Goal: Information Seeking & Learning: Understand process/instructions

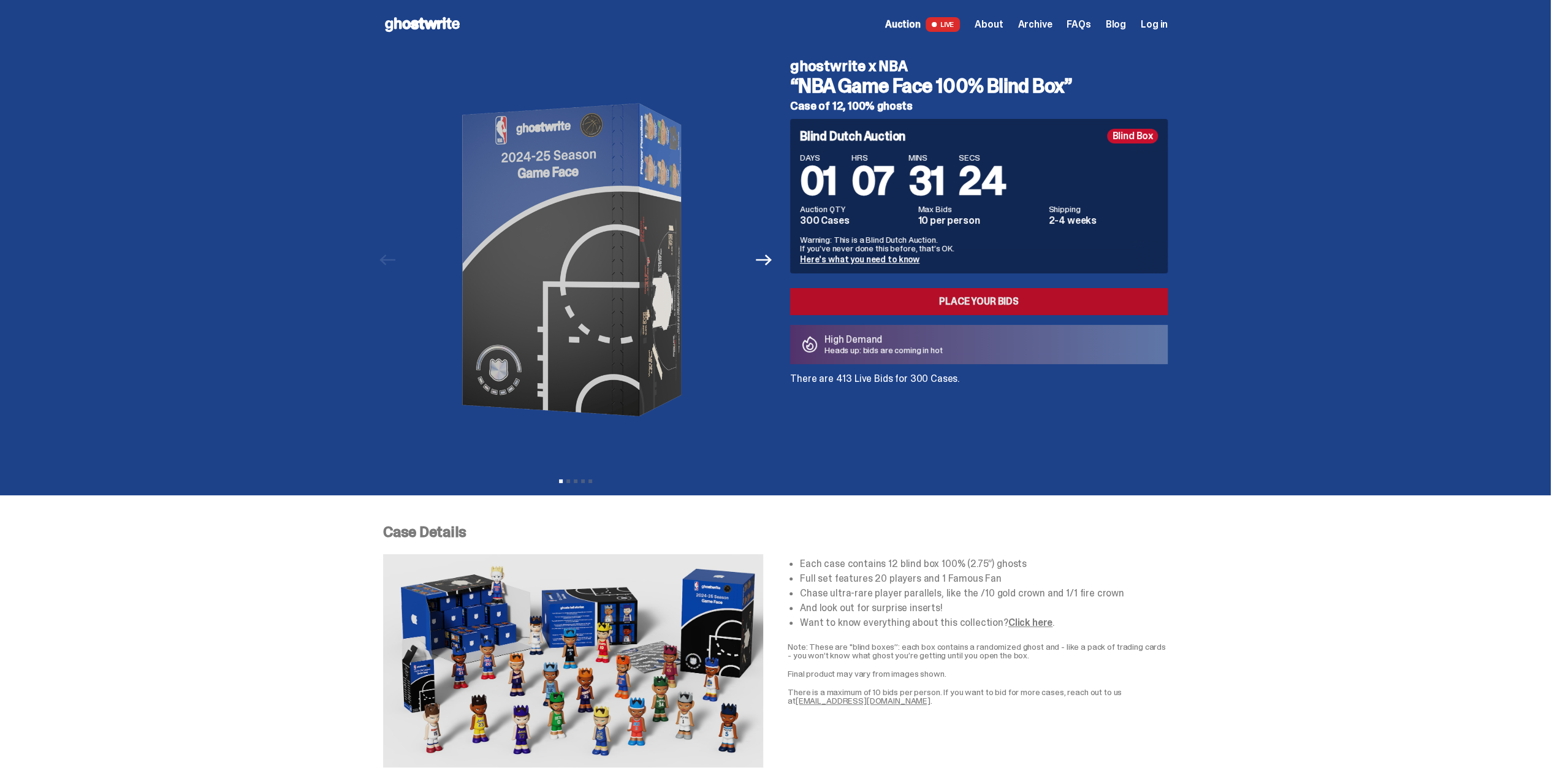
click at [1015, 303] on link "Place your Bids" at bounding box center [978, 301] width 377 height 27
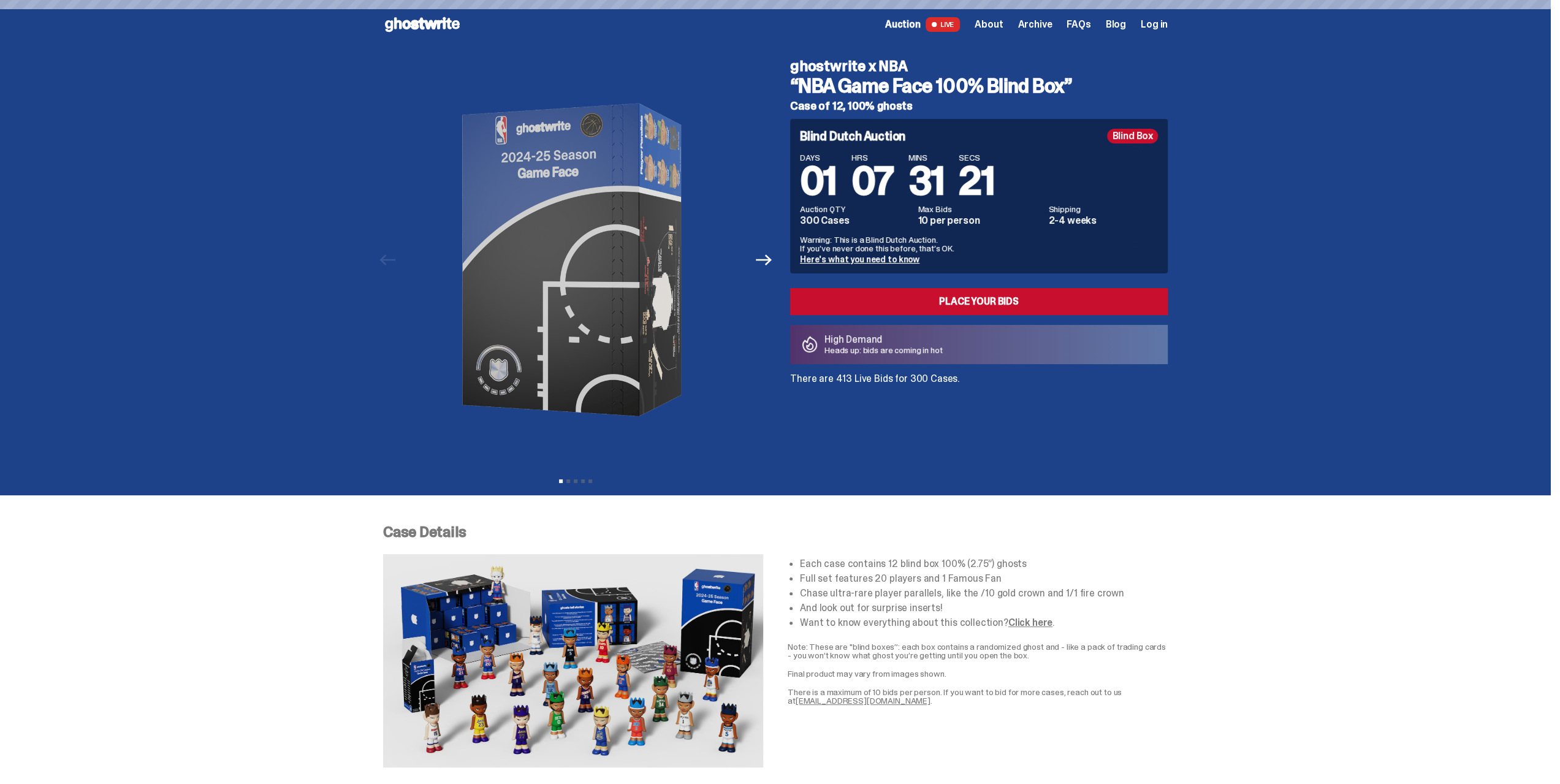
click at [1090, 26] on span "FAQs" at bounding box center [1079, 24] width 24 height 10
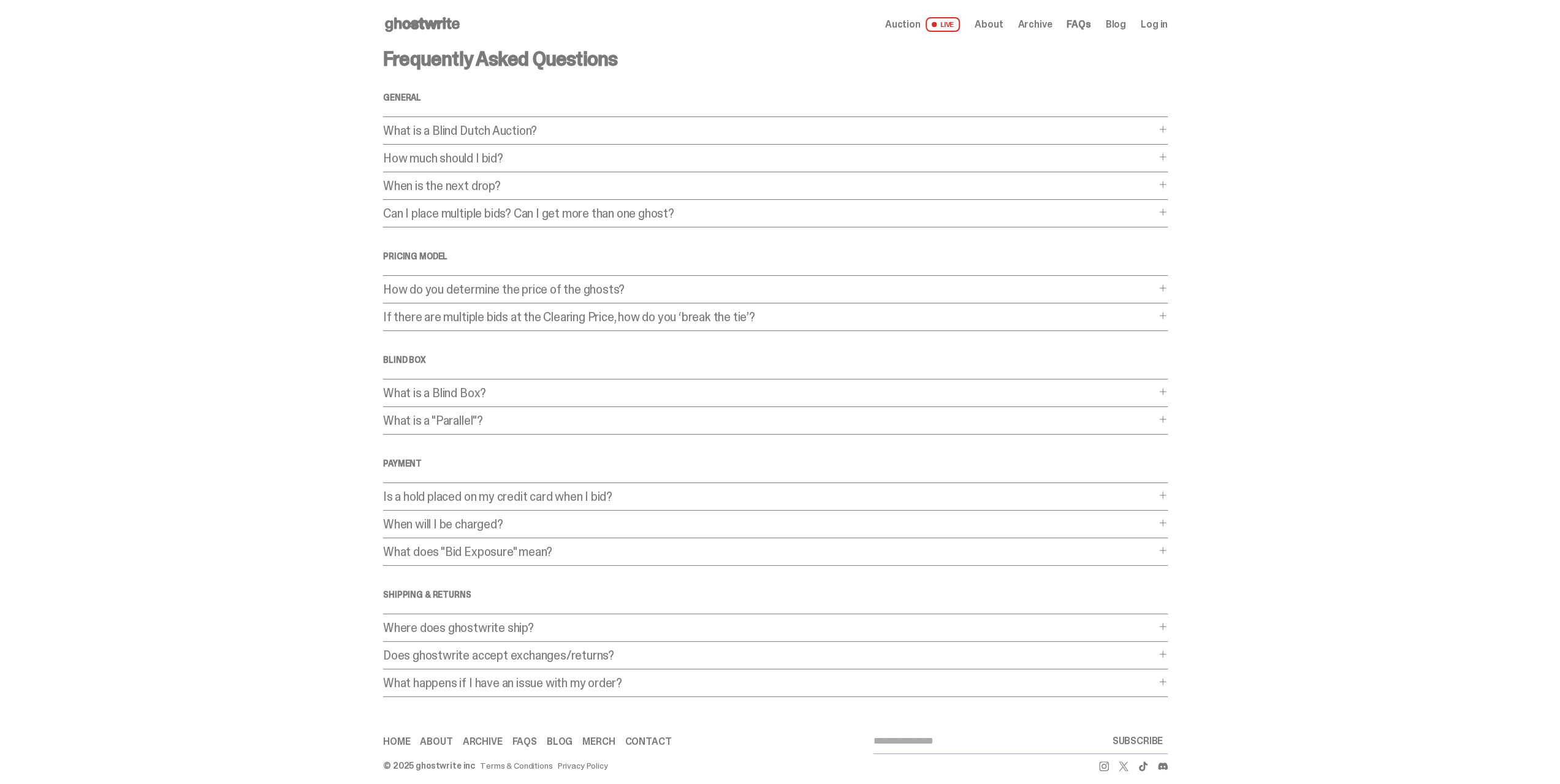
click at [976, 125] on p "What is a Blind Dutch Auction?" at bounding box center [769, 130] width 772 height 13
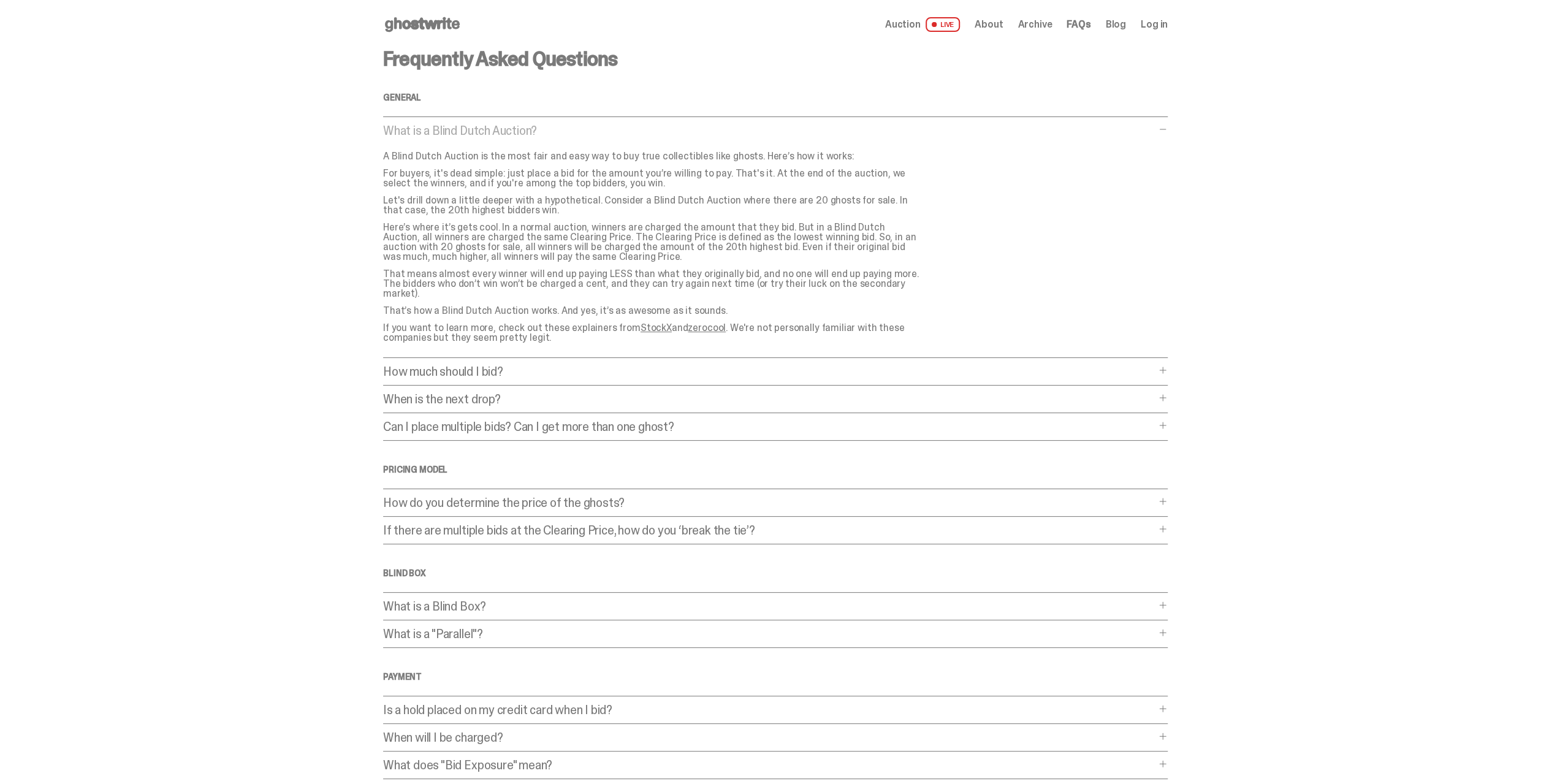
click at [1135, 365] on p "How much should I bid?" at bounding box center [769, 372] width 772 height 13
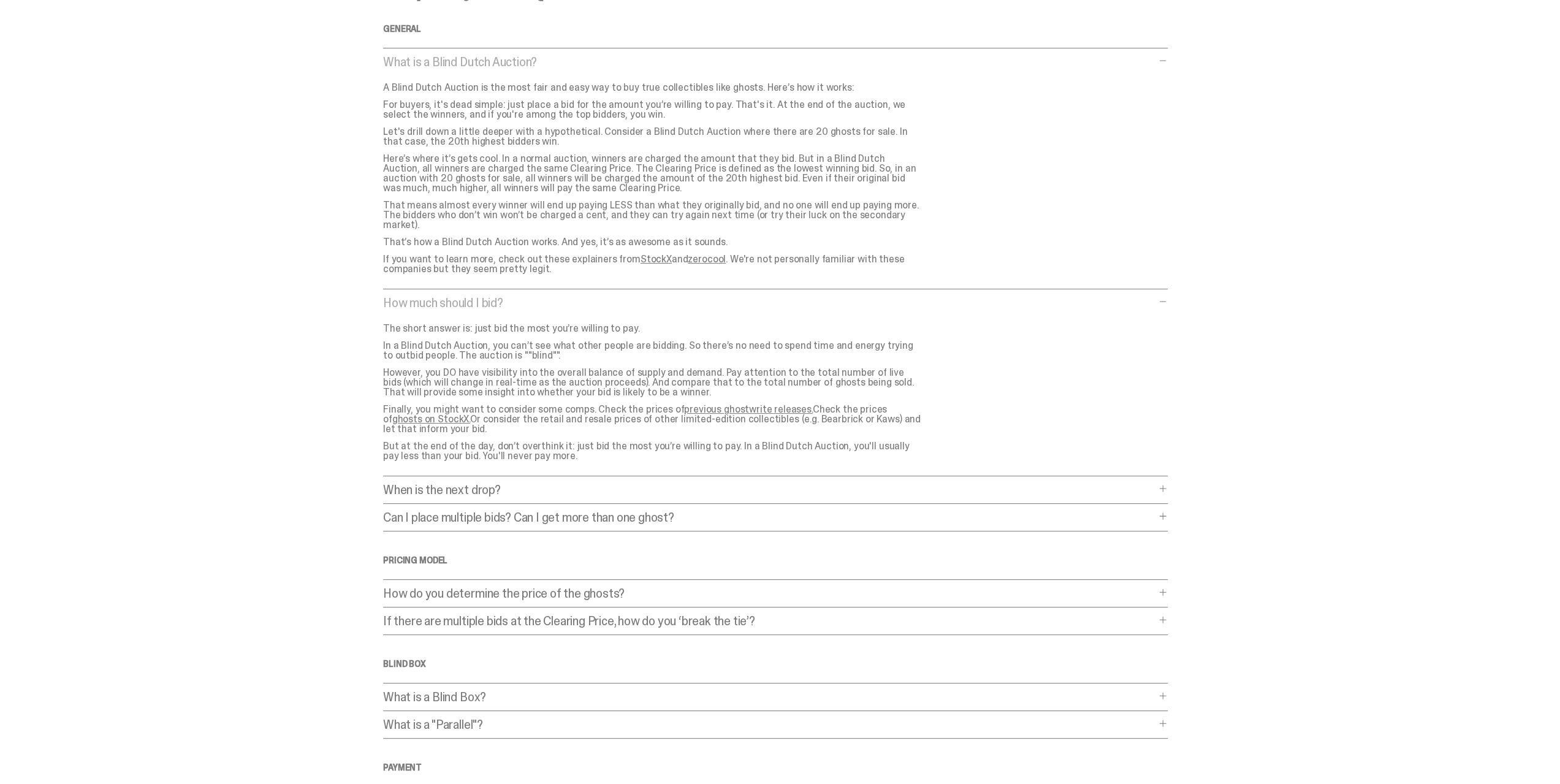
scroll to position [184, 0]
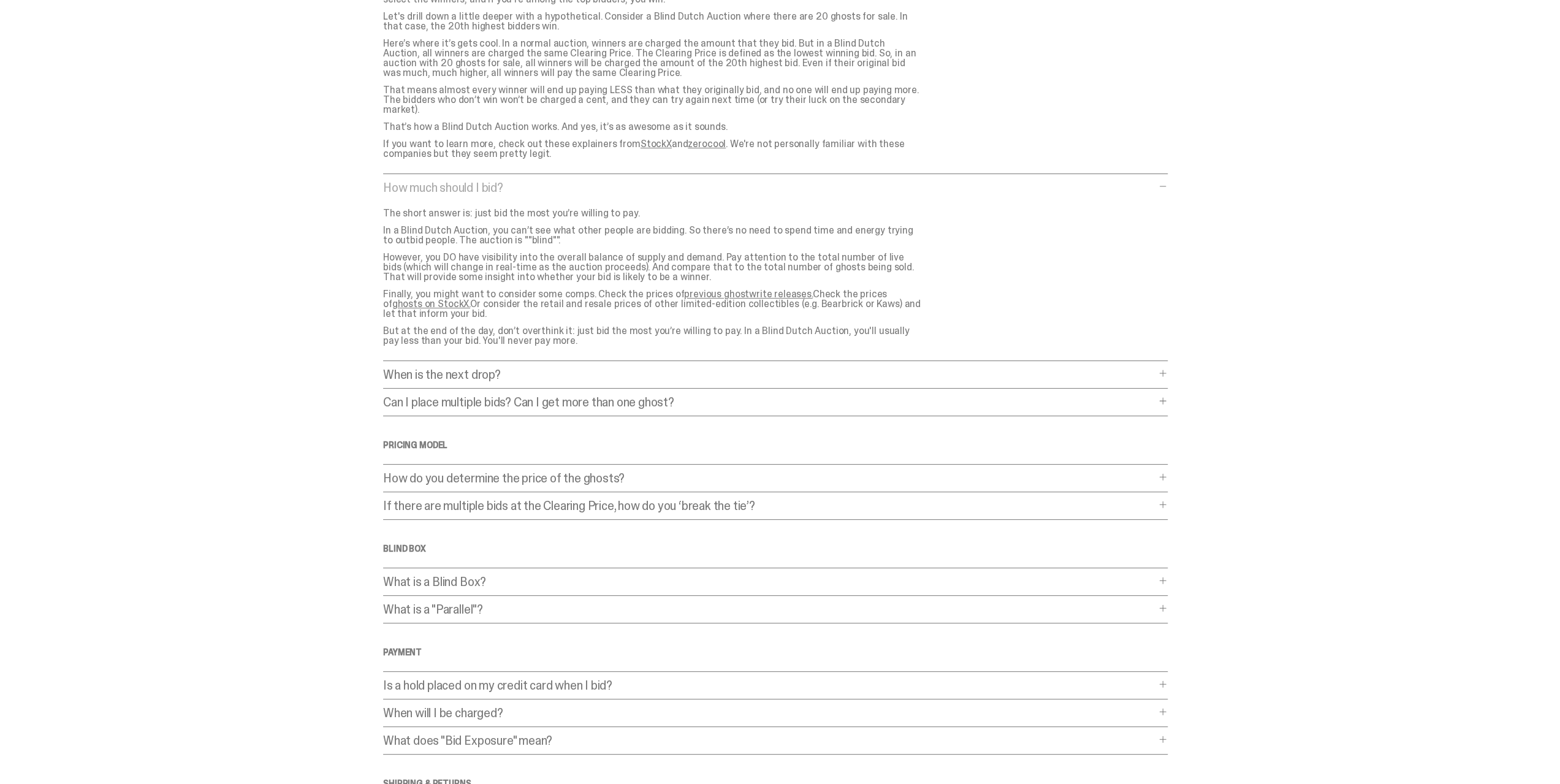
click at [966, 472] on p "How do you determine the price of the ghosts?" at bounding box center [769, 478] width 772 height 13
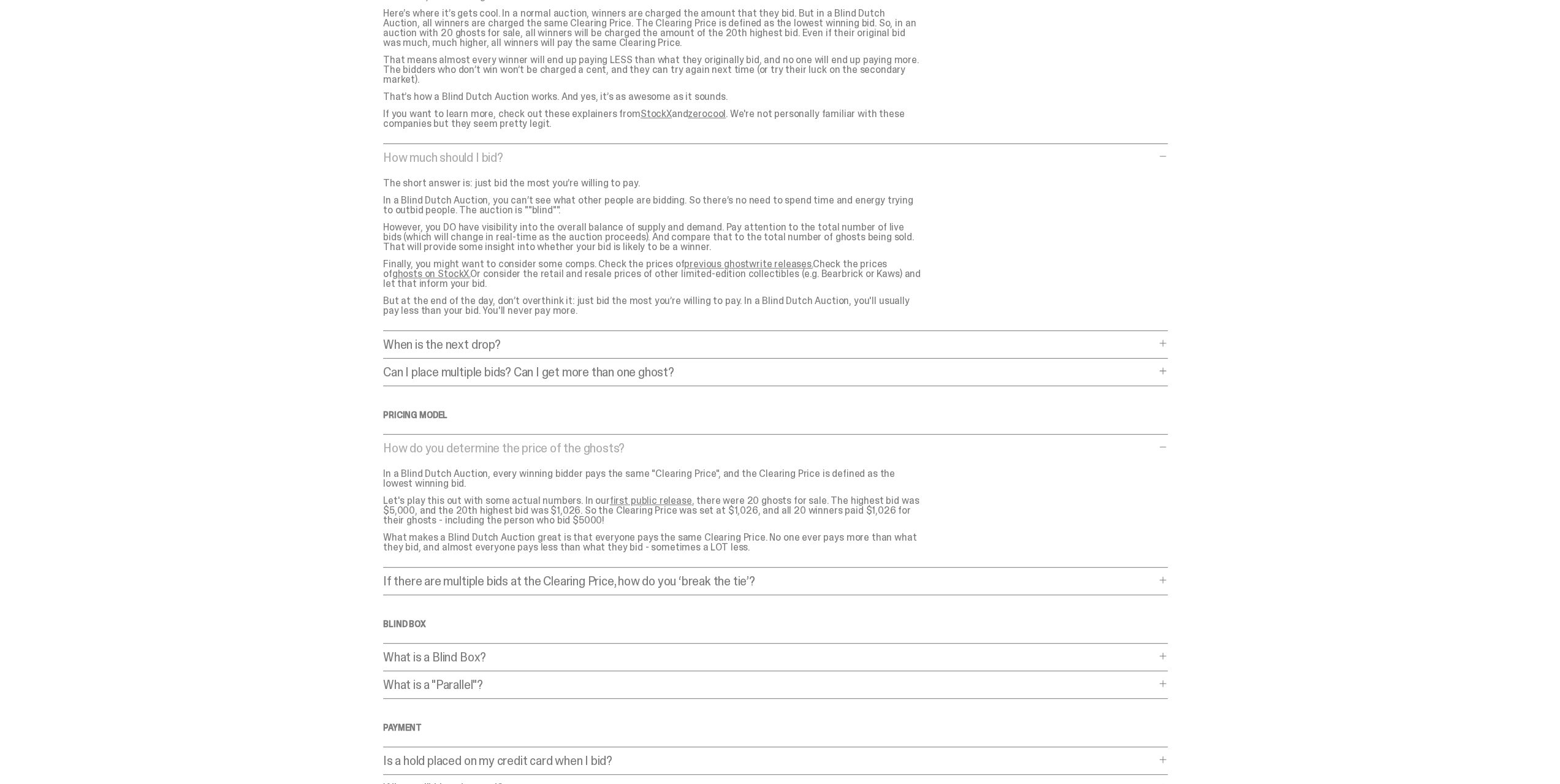
scroll to position [0, 0]
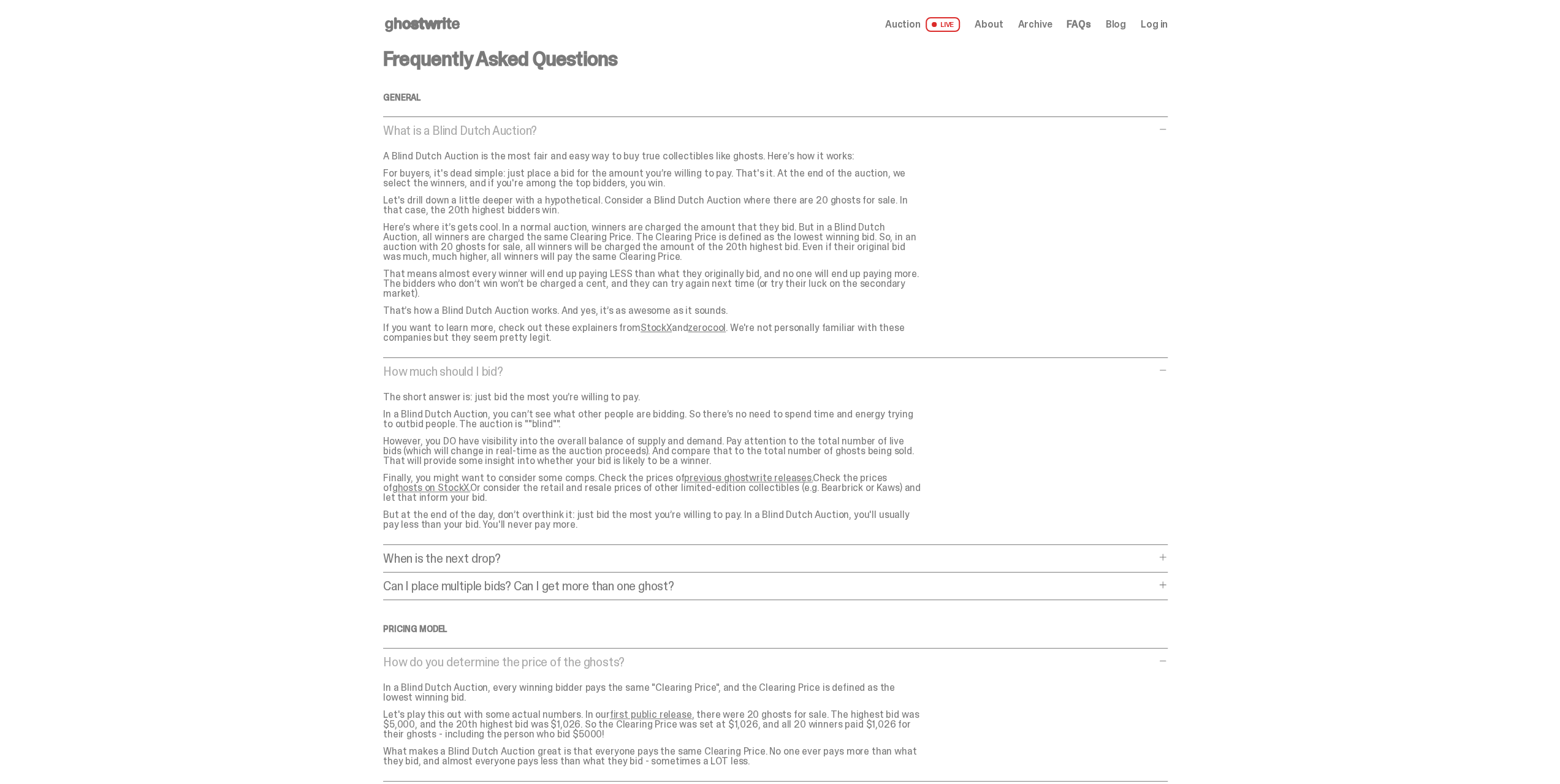
drag, startPoint x: 335, startPoint y: 605, endPoint x: 348, endPoint y: 595, distance: 16.4
